Goal: Check status: Check status

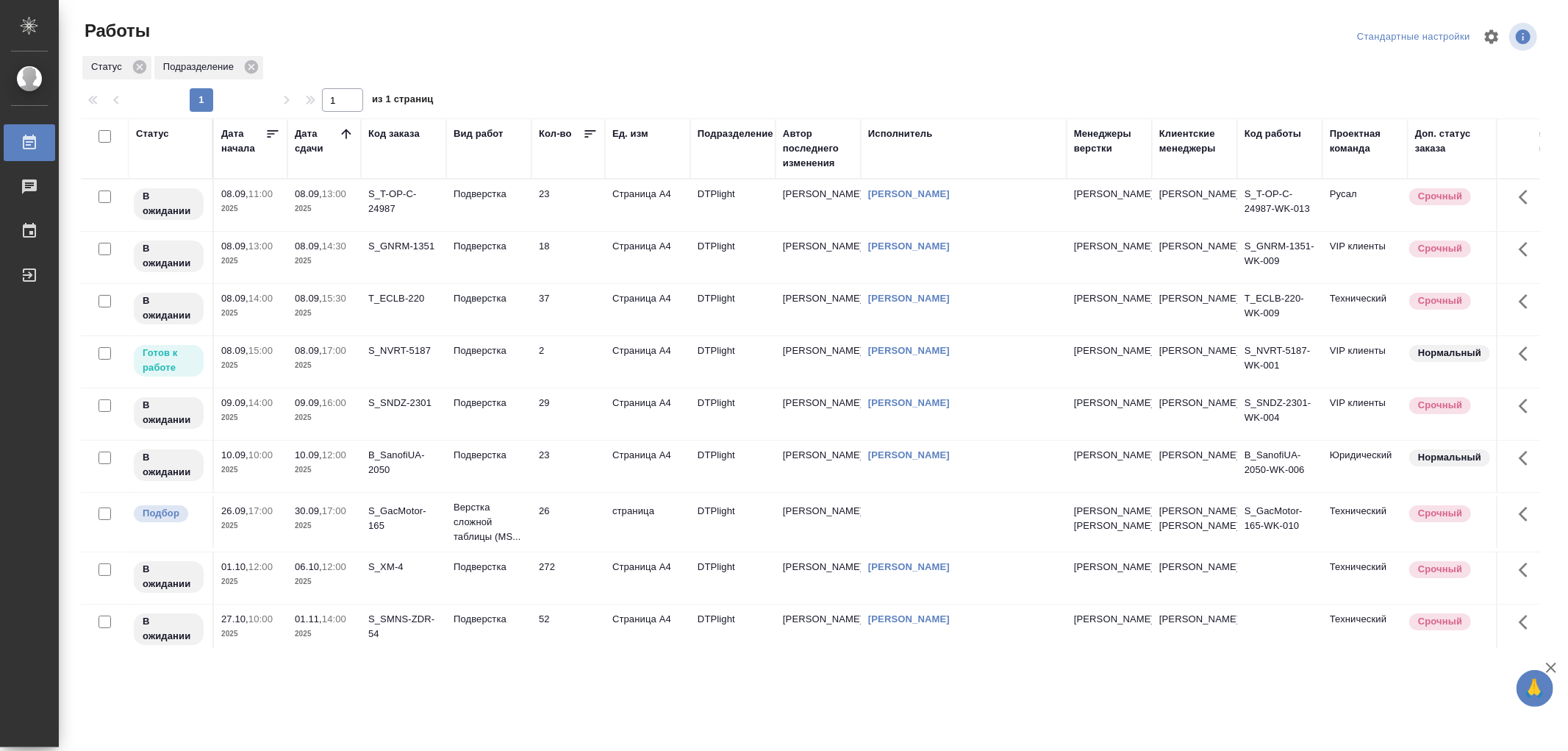
click at [505, 382] on td "Подверстка" at bounding box center [489, 362] width 85 height 52
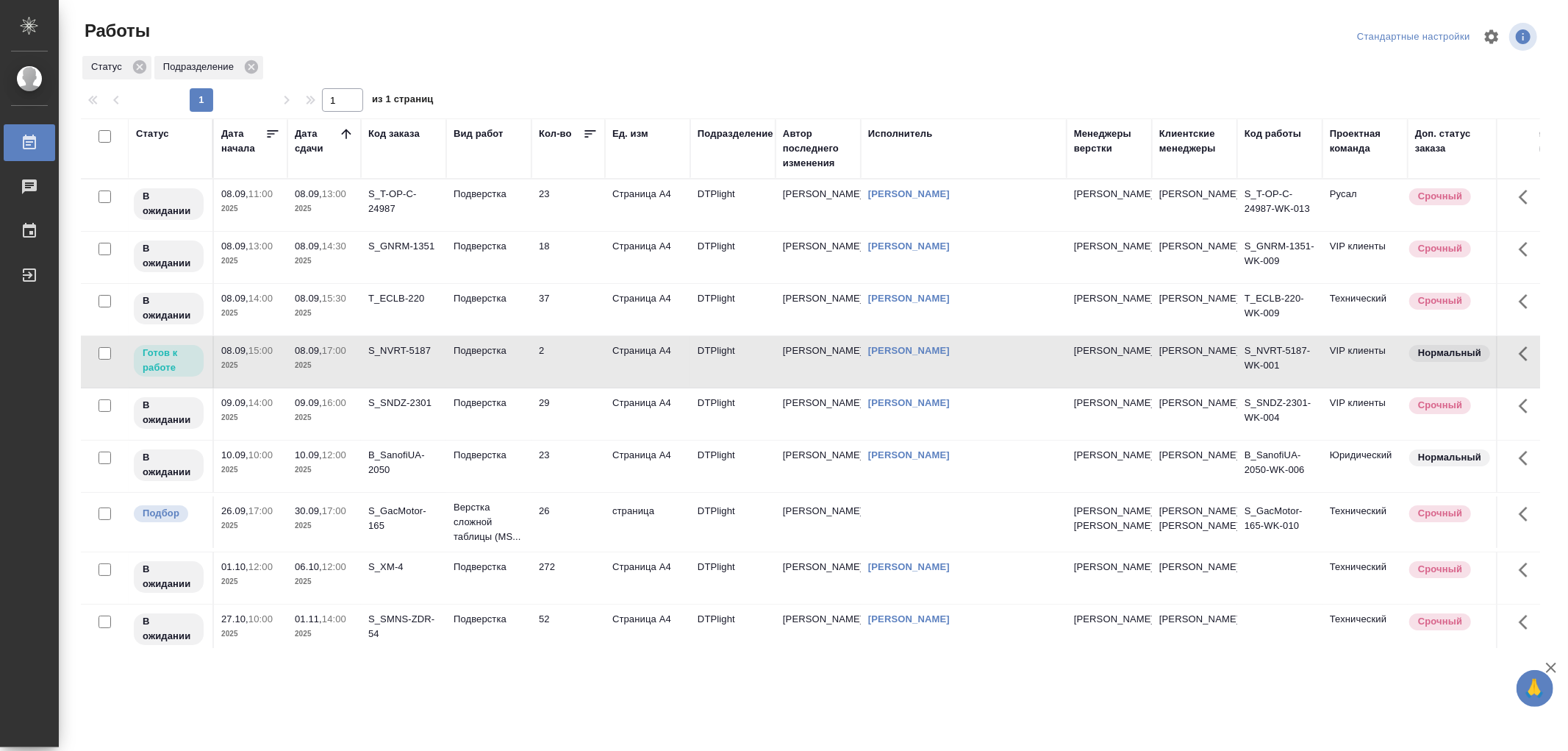
click at [505, 382] on td "Подверстка" at bounding box center [489, 362] width 85 height 52
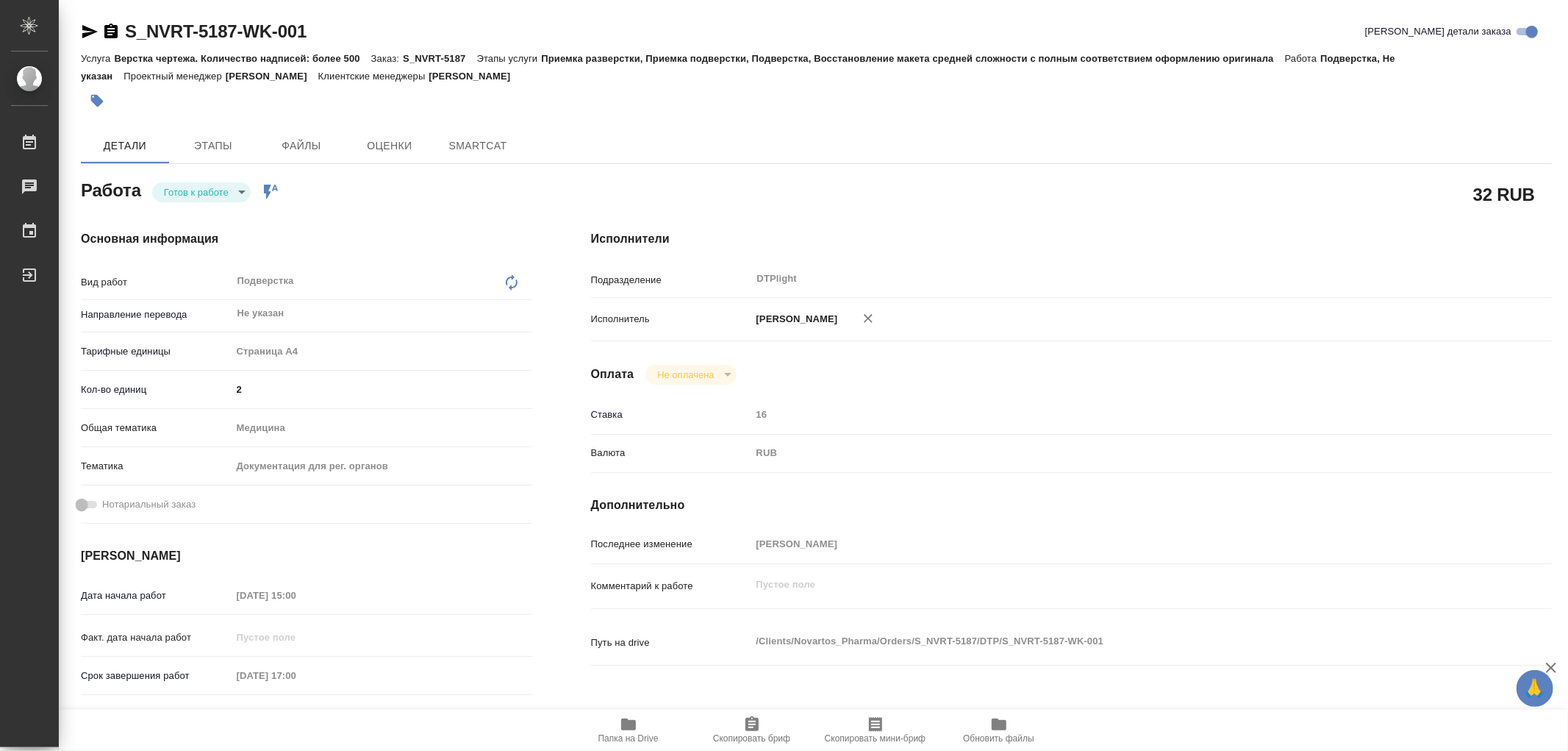
type textarea "x"
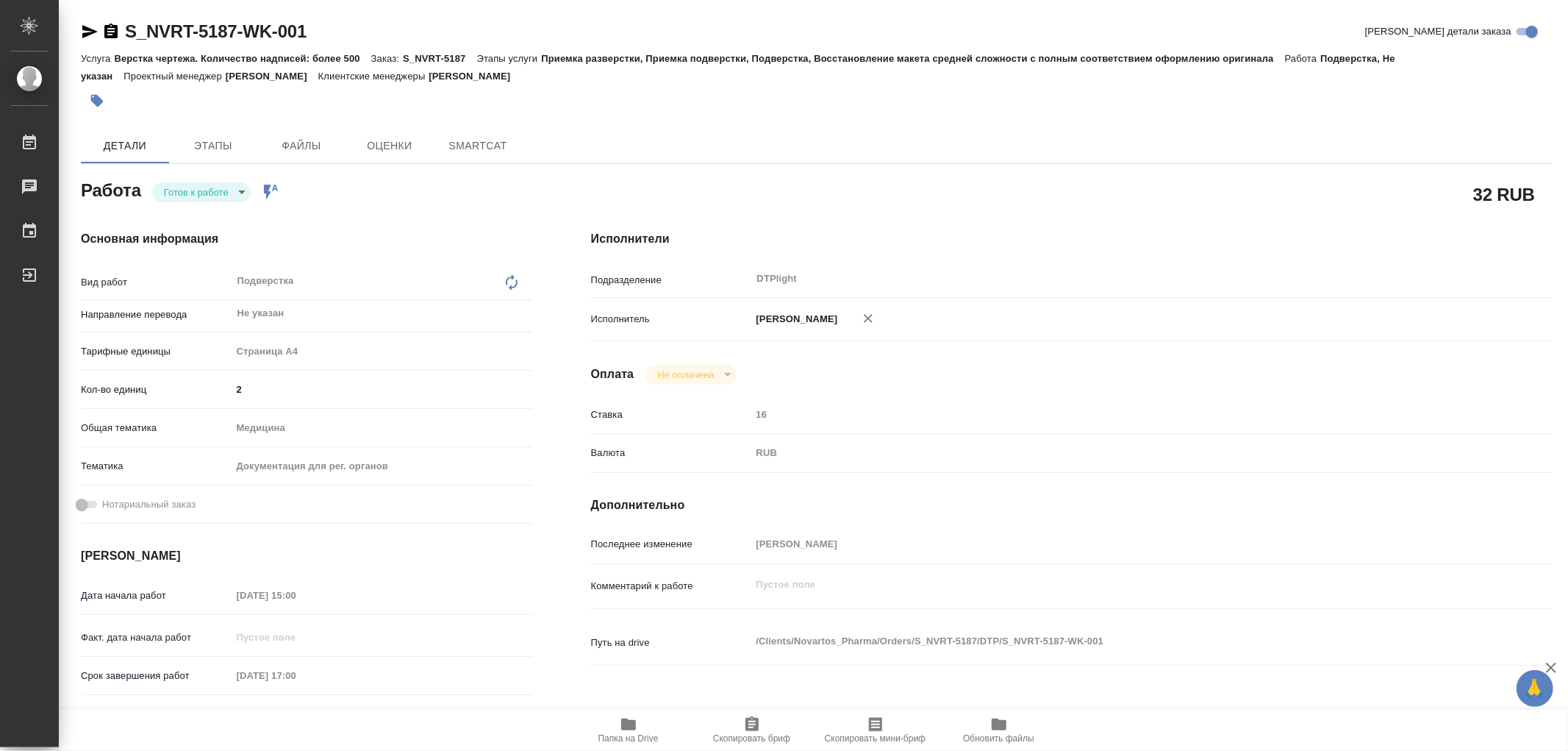
type textarea "x"
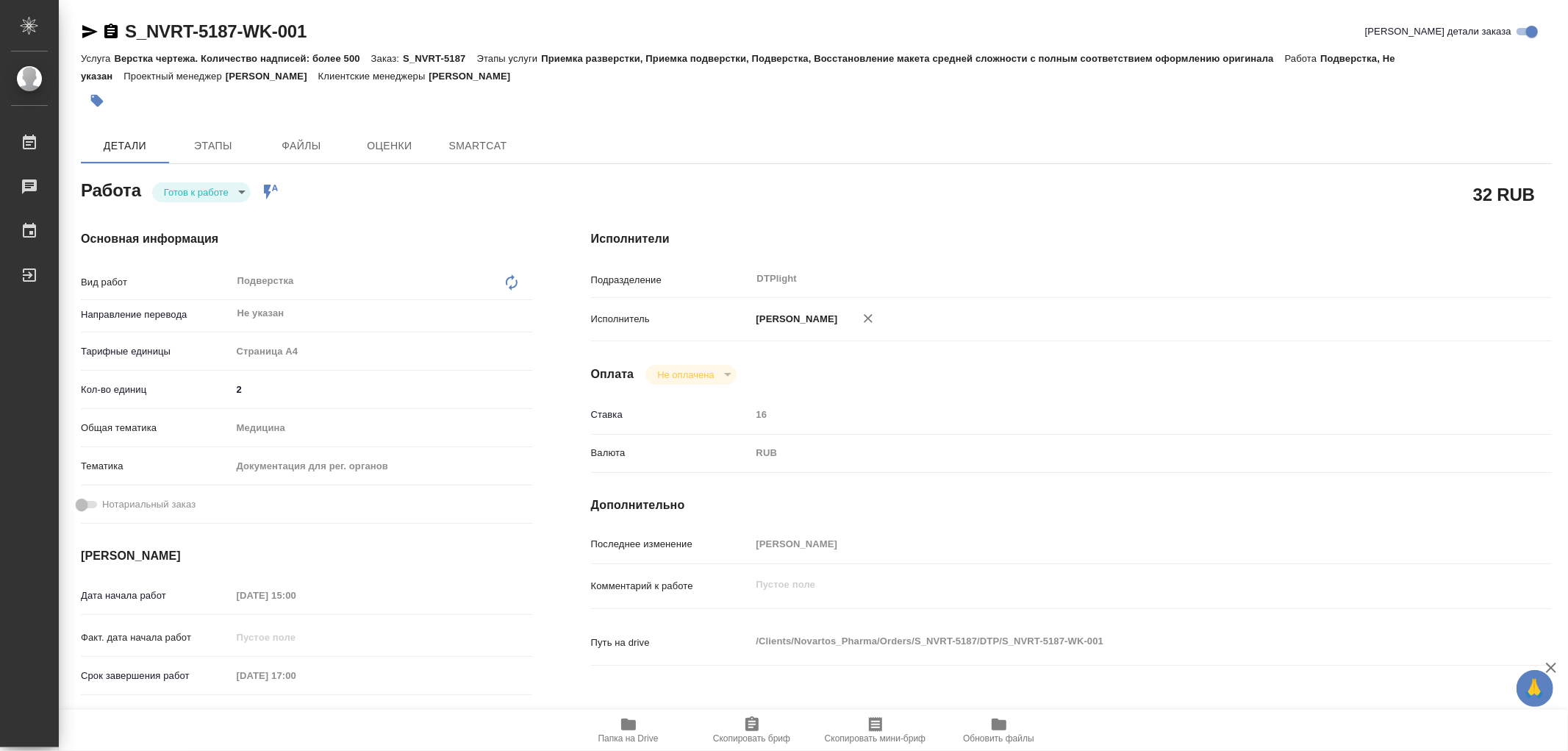
type textarea "x"
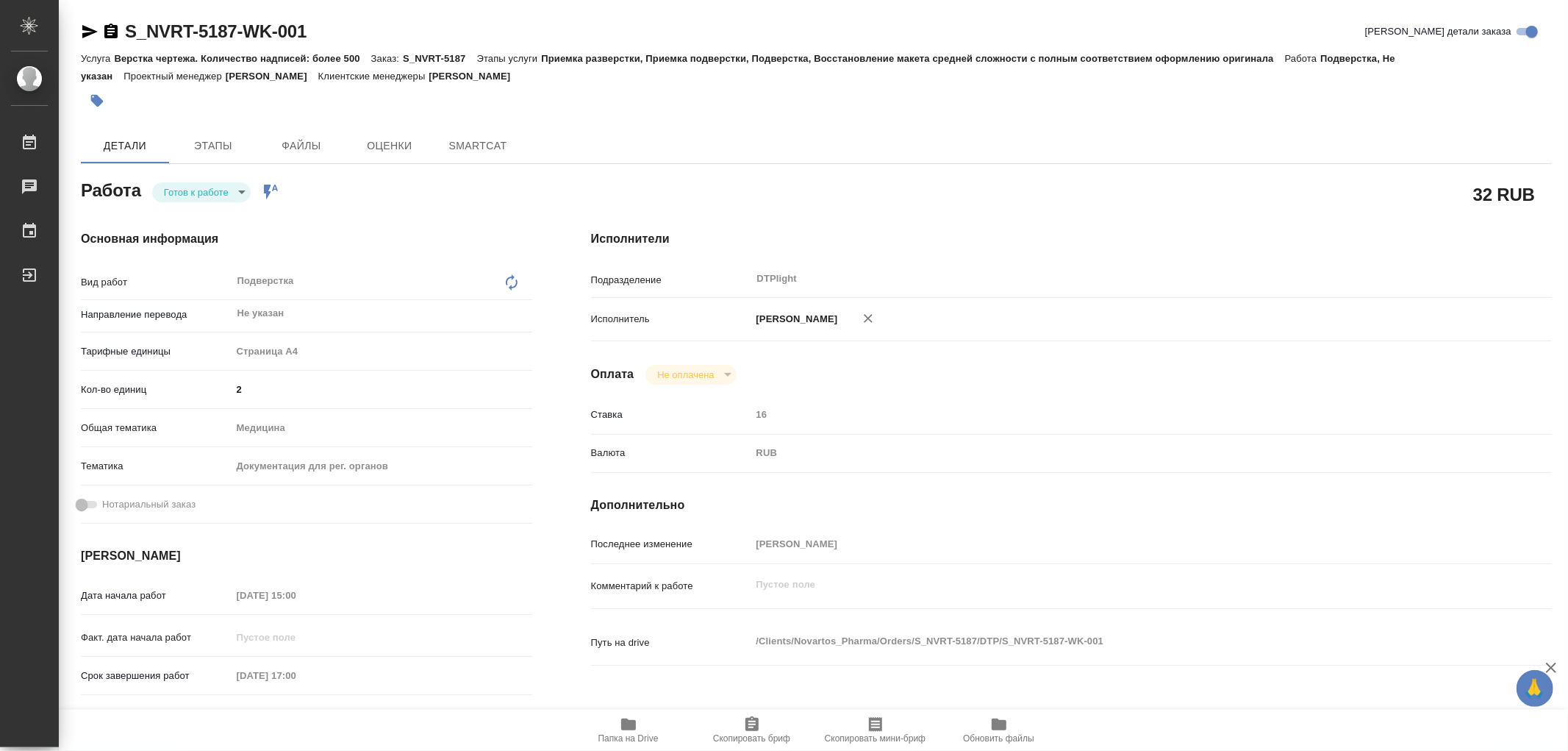
type textarea "x"
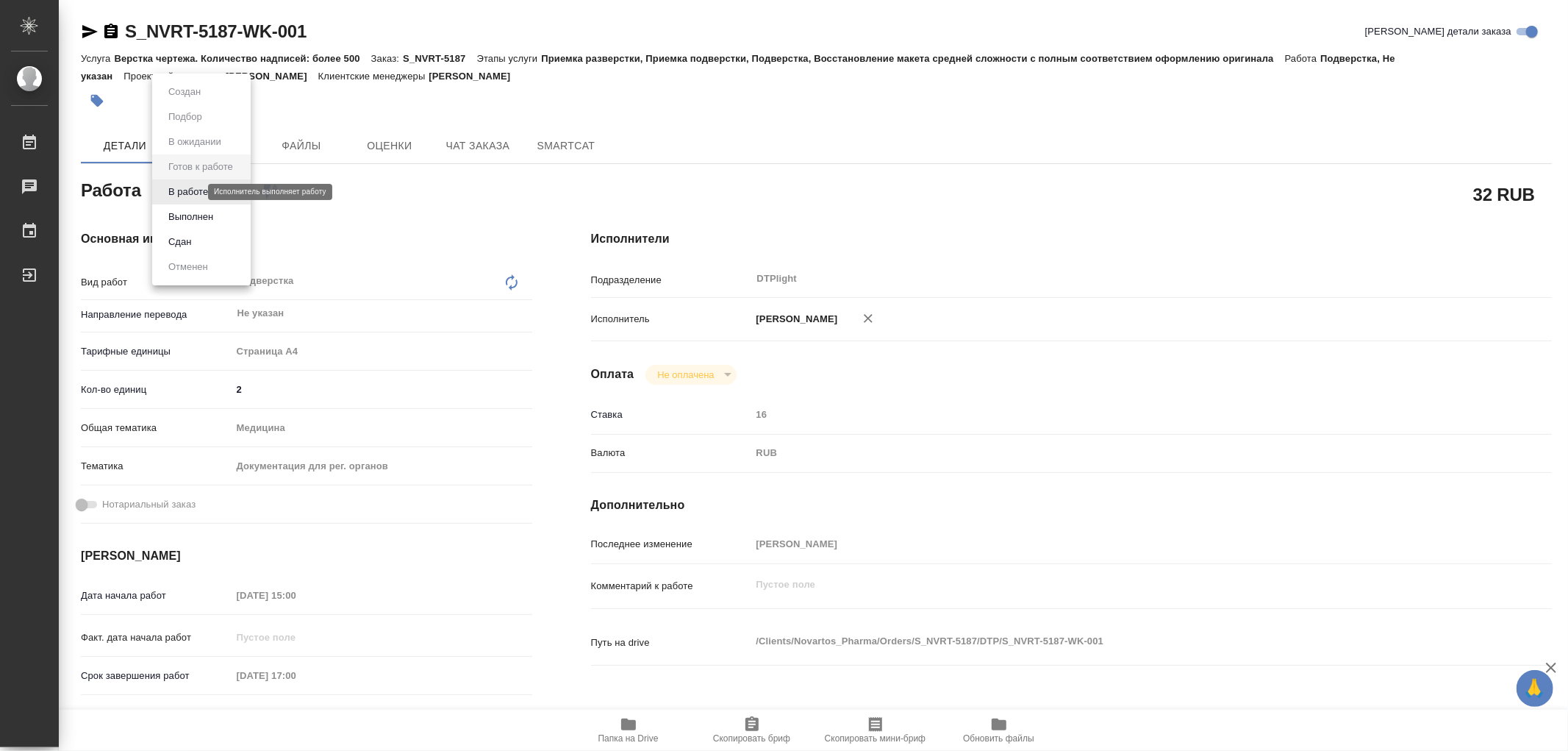
click at [187, 195] on body "🙏 .cls-1 fill:#fff; AWATERA Работы Чаты График Выйти S_NVRT-5187-WK-001 Кратко …" at bounding box center [784, 375] width 1568 height 751
type textarea "x"
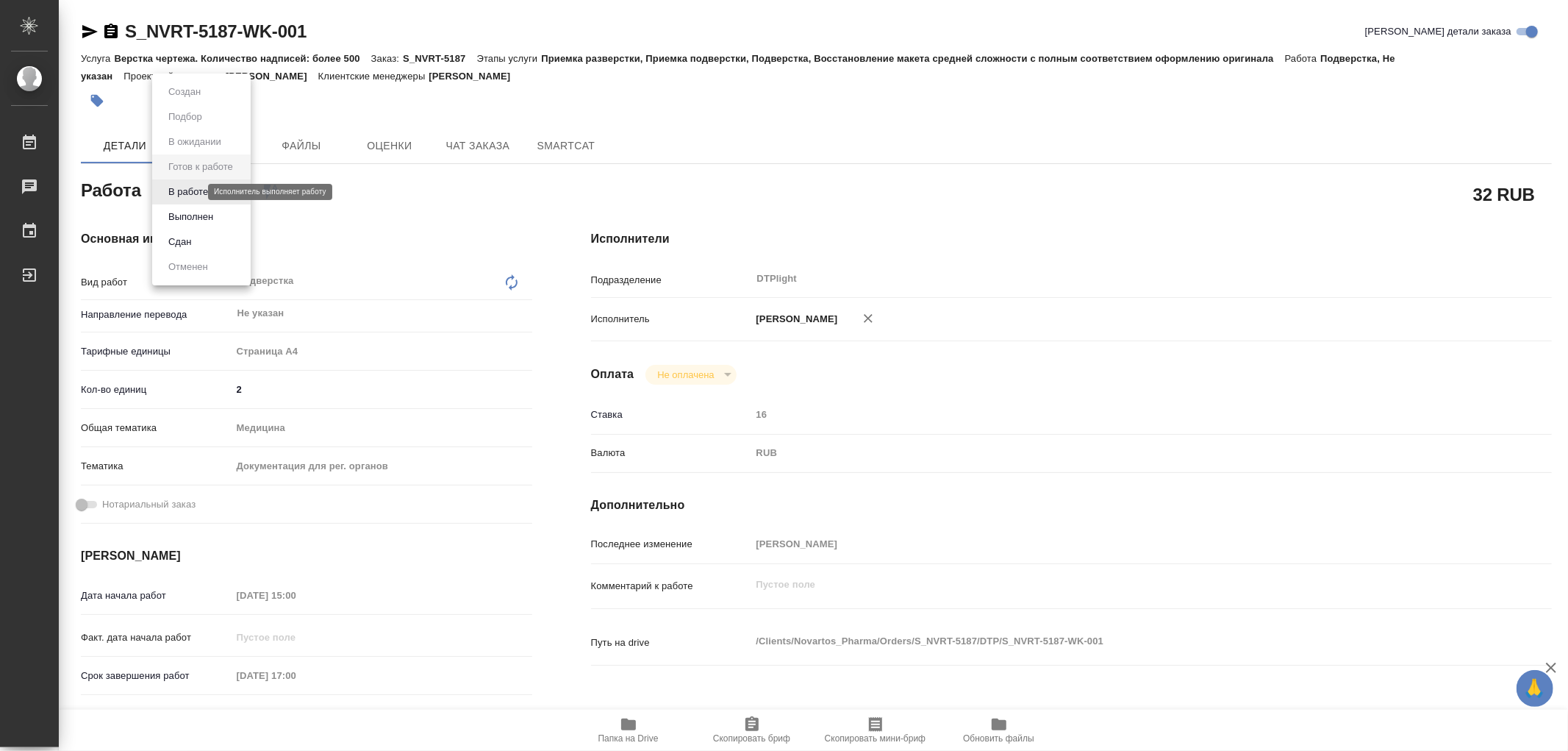
type textarea "x"
click at [187, 195] on button "В работе" at bounding box center [188, 192] width 48 height 16
type textarea "x"
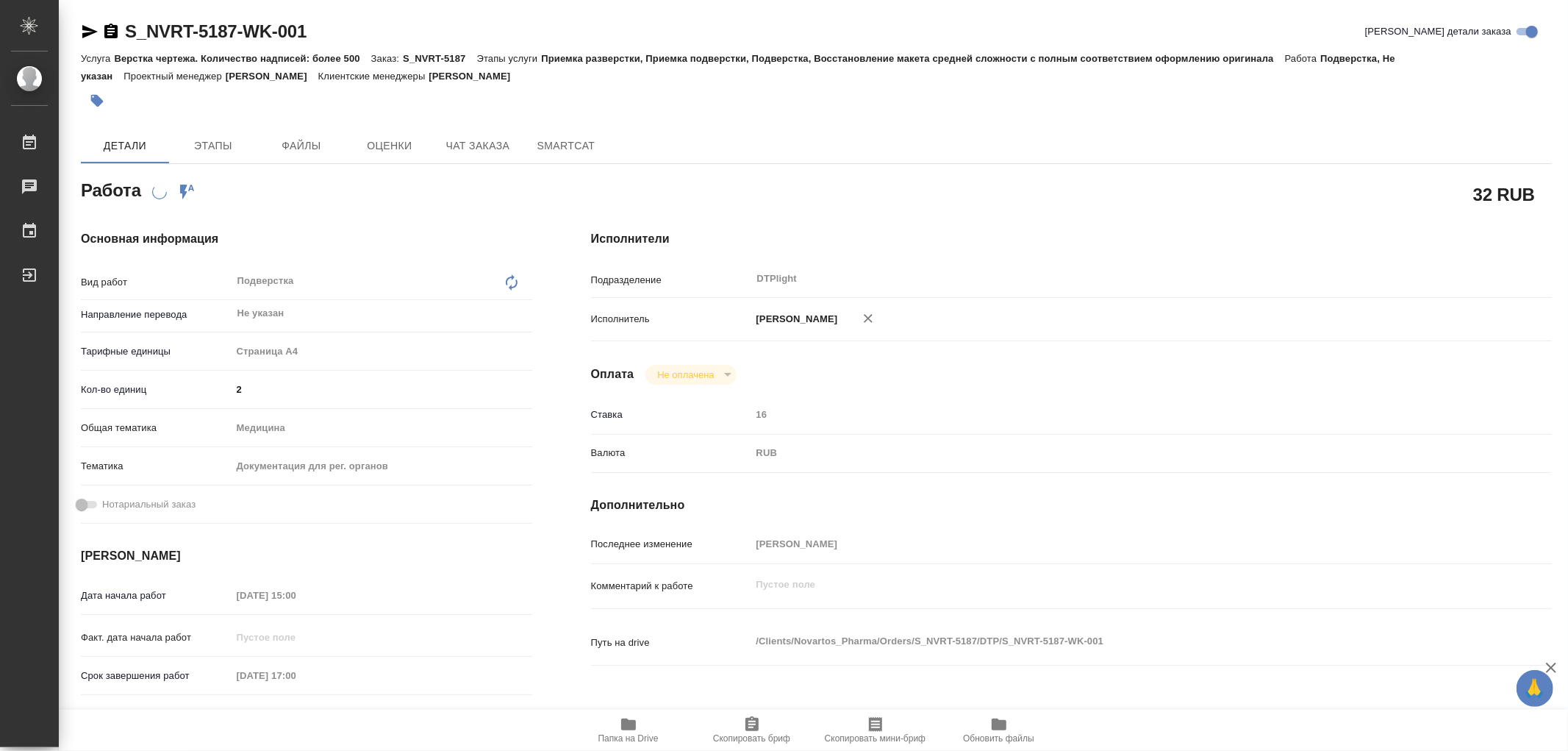
type textarea "x"
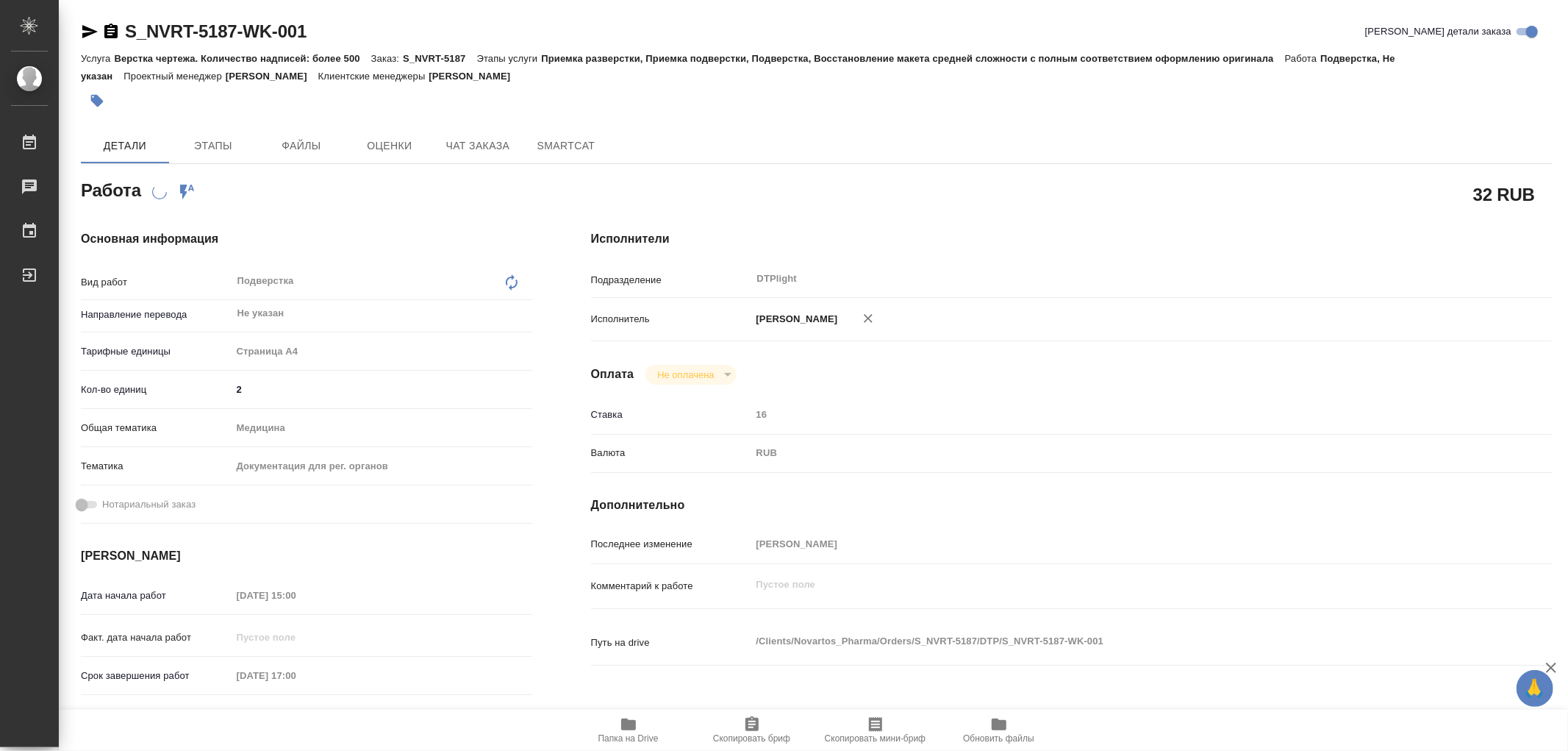
type textarea "x"
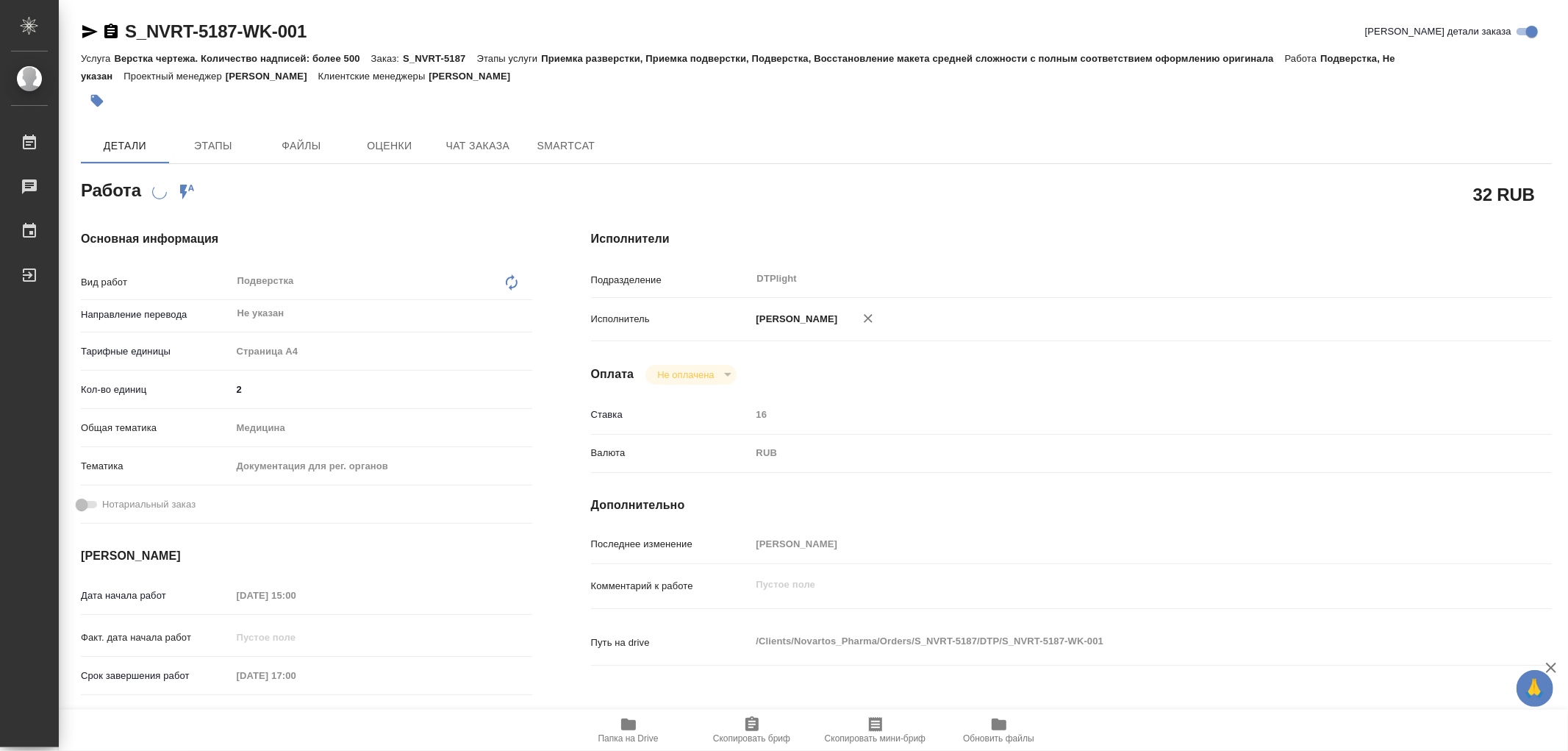
type textarea "x"
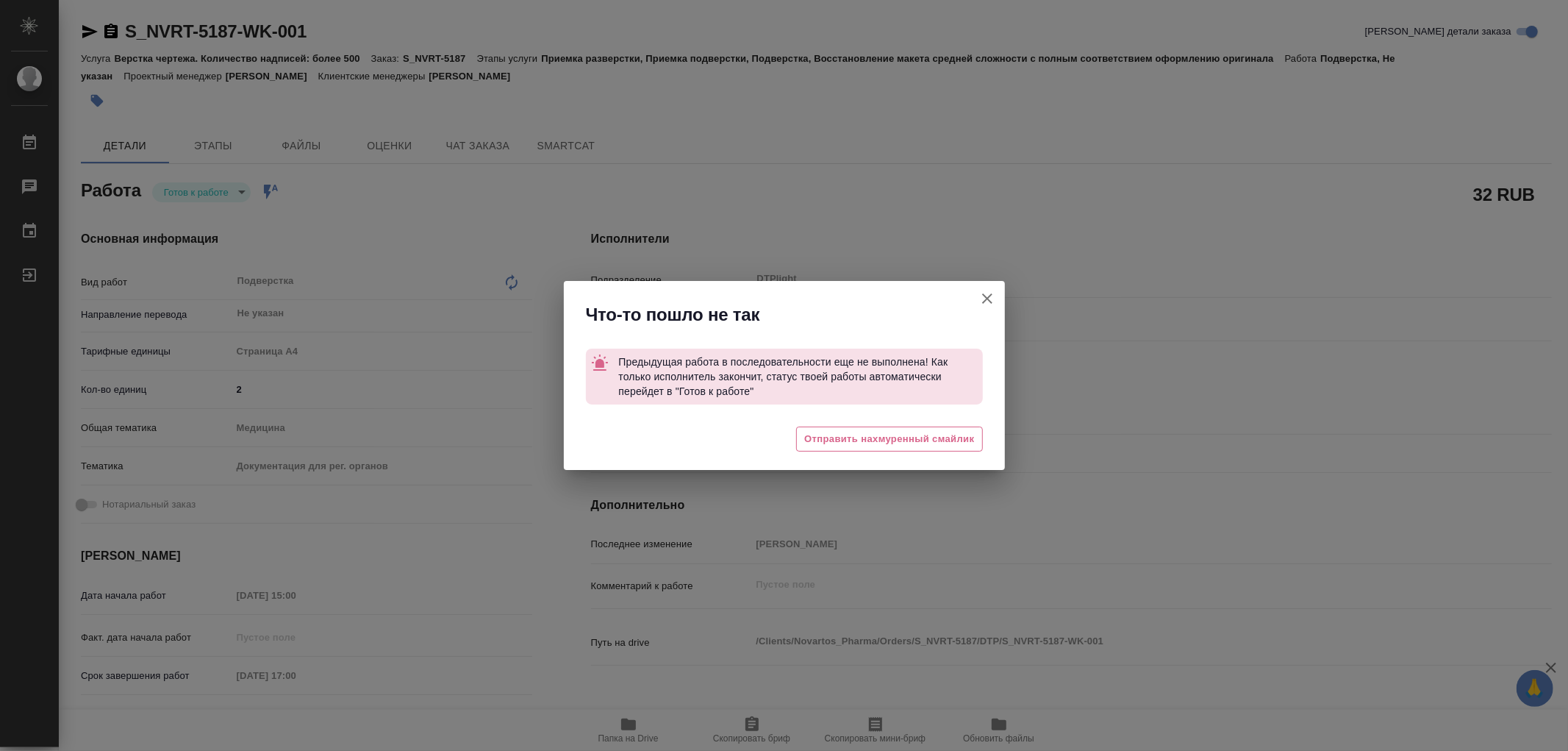
type textarea "x"
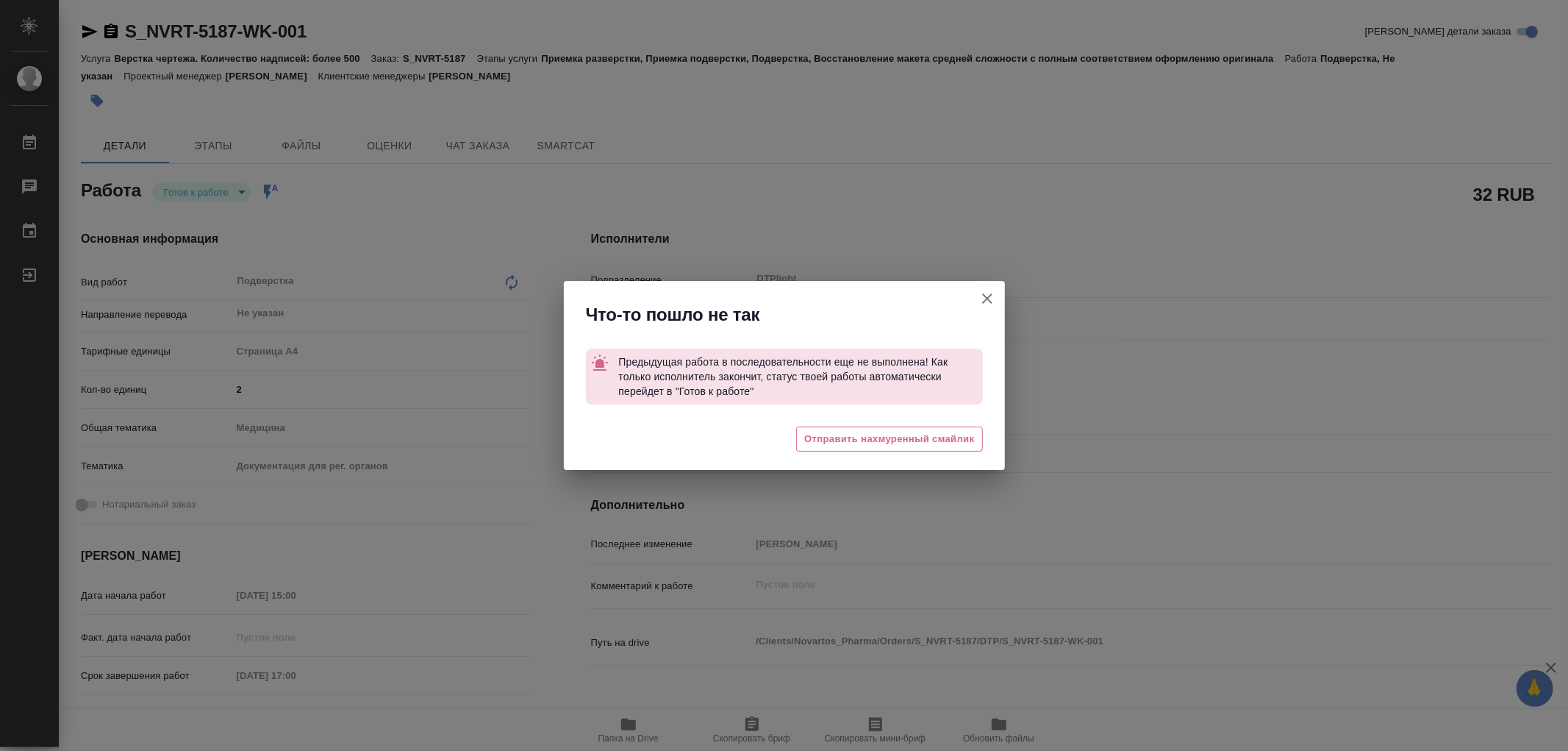
type textarea "x"
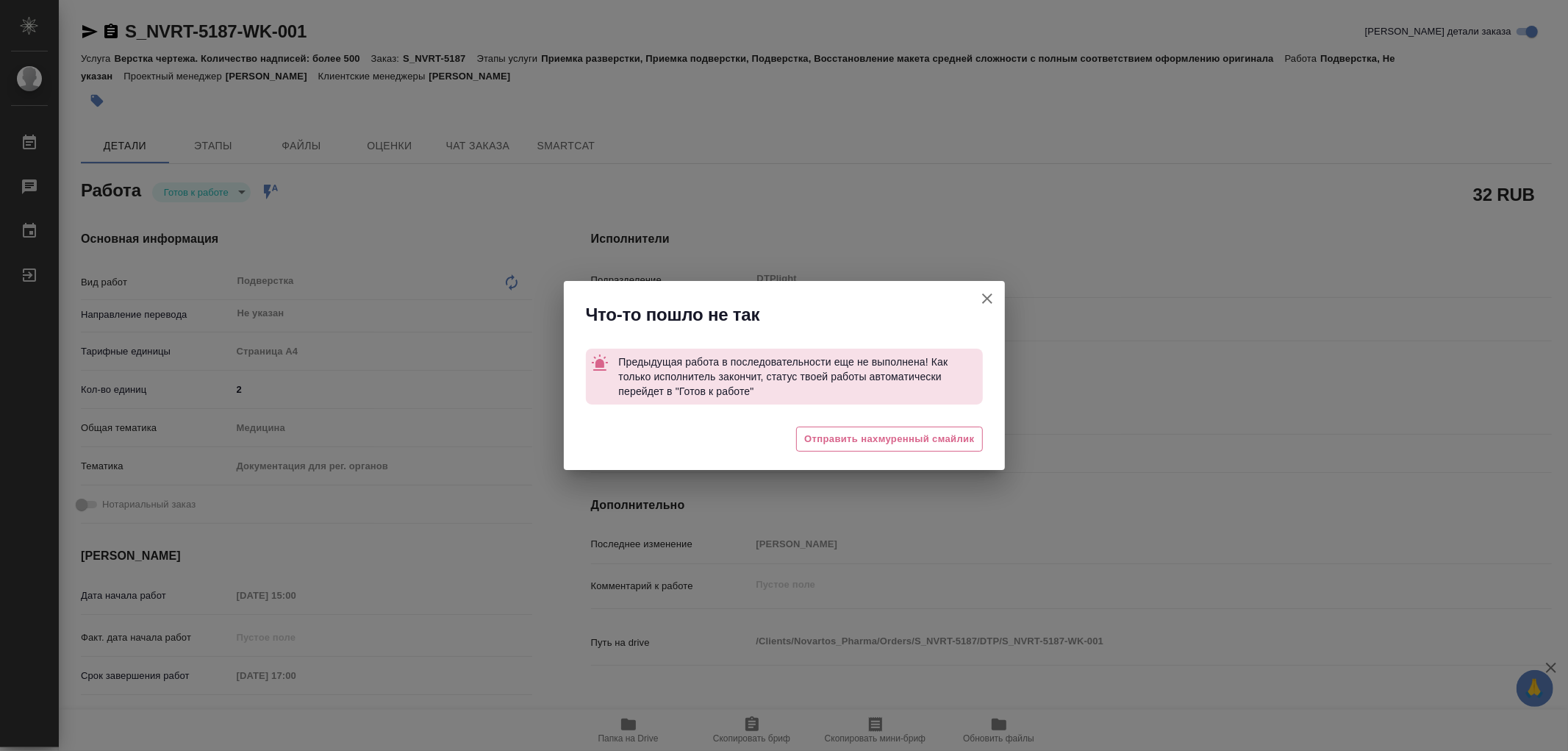
type textarea "x"
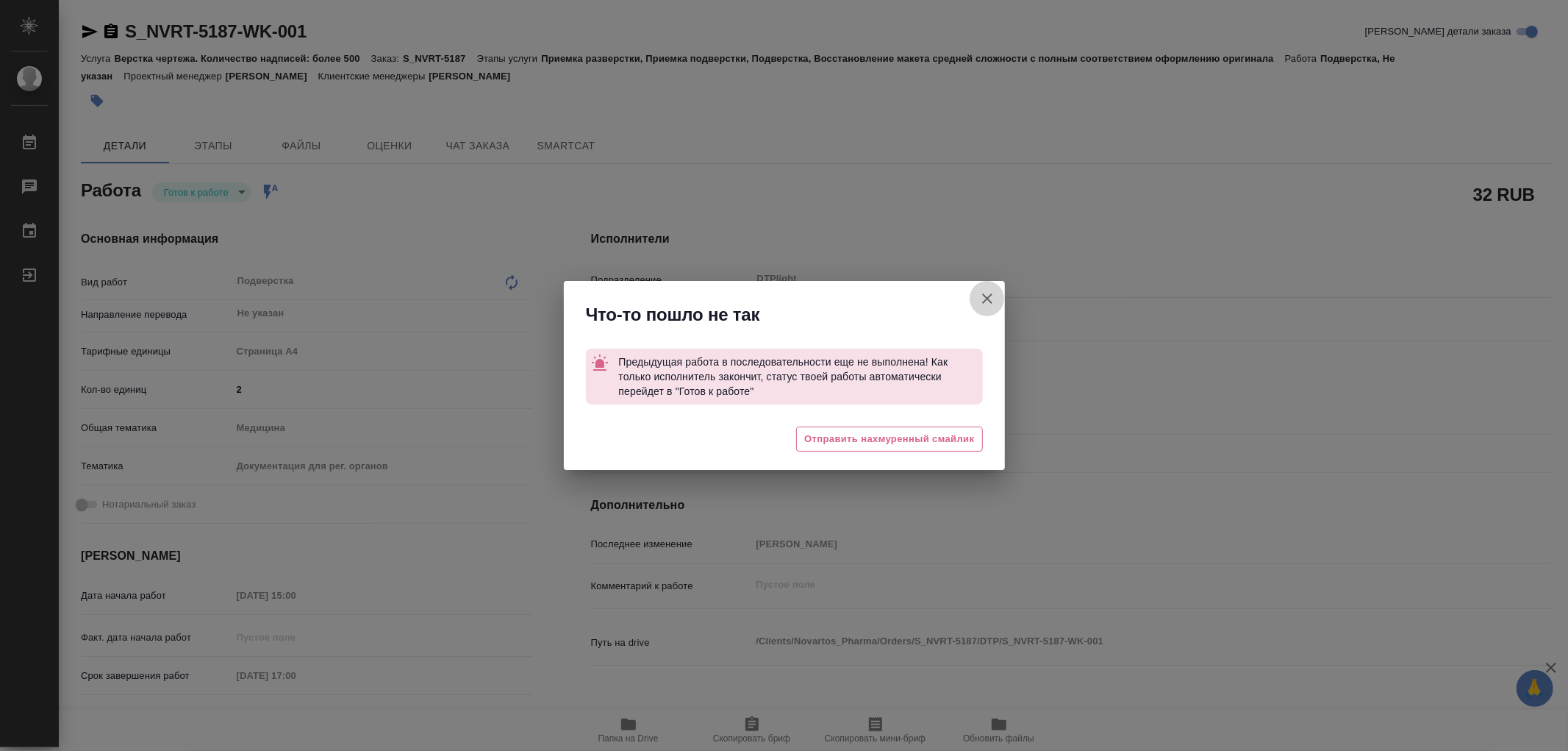
click at [986, 299] on icon "button" at bounding box center [987, 298] width 18 height 18
type textarea "x"
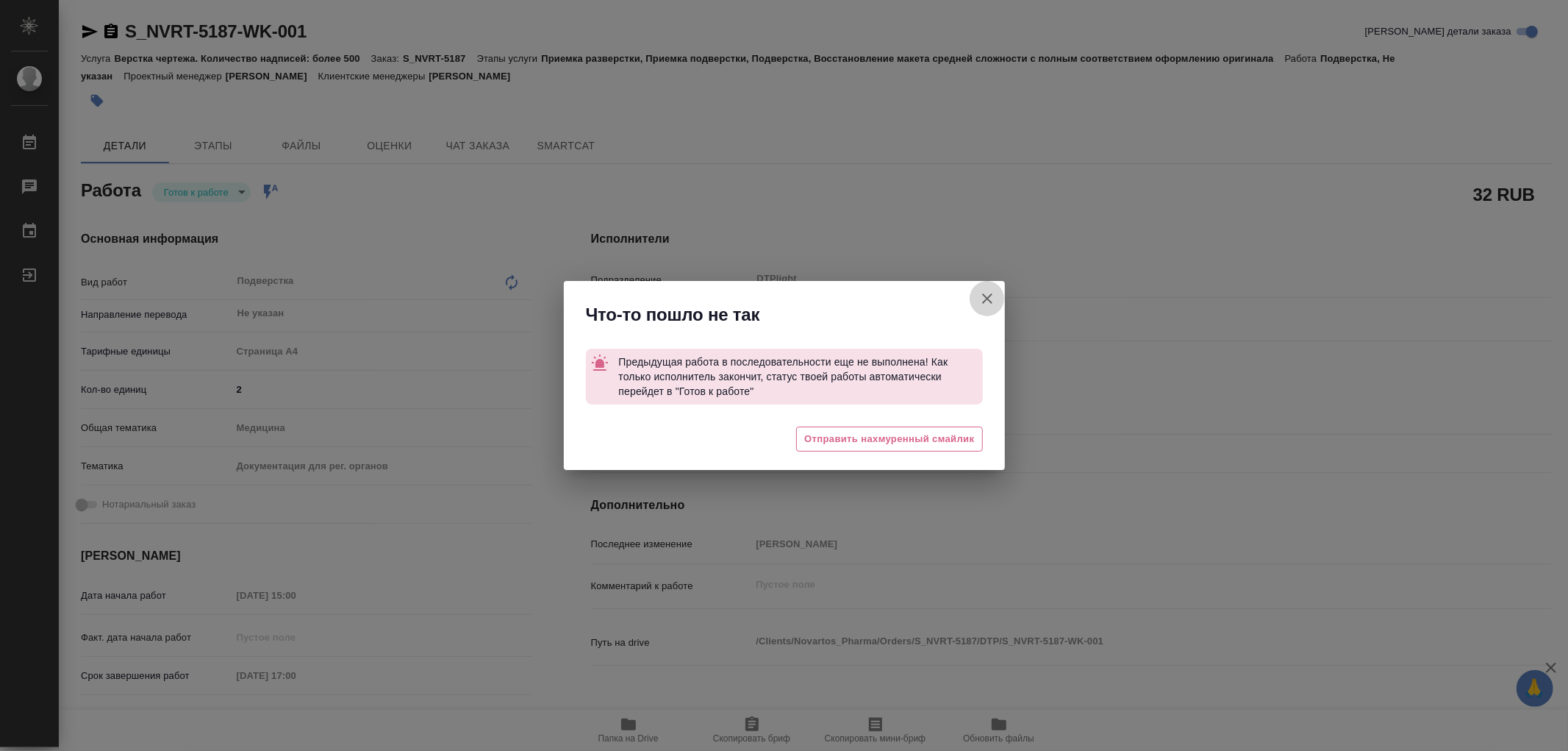
type textarea "x"
